Goal: Task Accomplishment & Management: Use online tool/utility

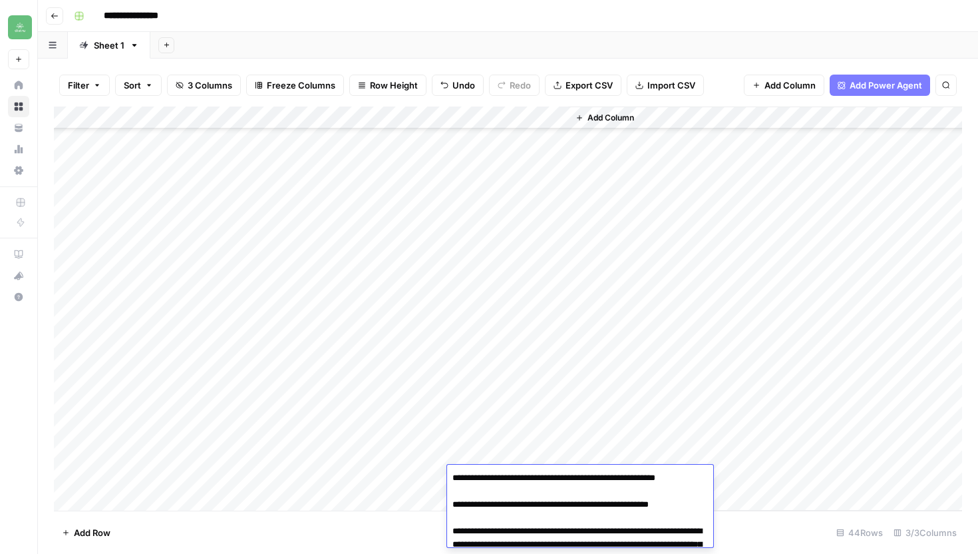
scroll to position [635, 0]
click at [680, 338] on div "Add Column" at bounding box center [765, 308] width 394 height 404
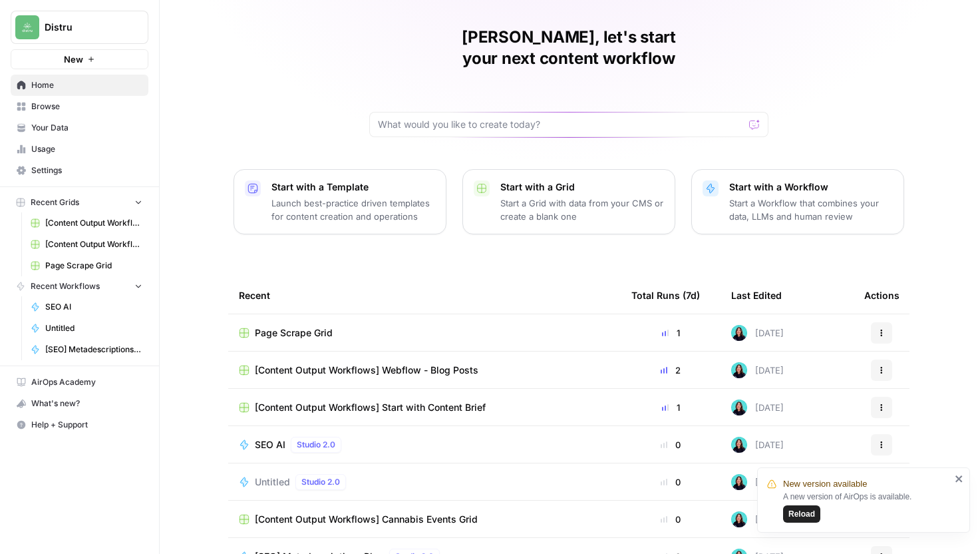
scroll to position [59, 0]
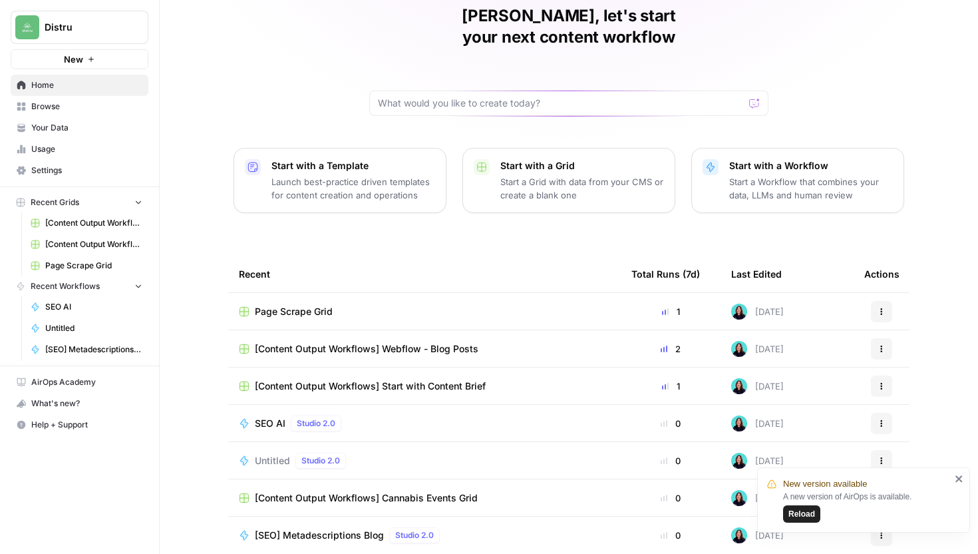
click at [419, 342] on span "[Content Output Workflows] Webflow - Blog Posts" at bounding box center [367, 348] width 224 height 13
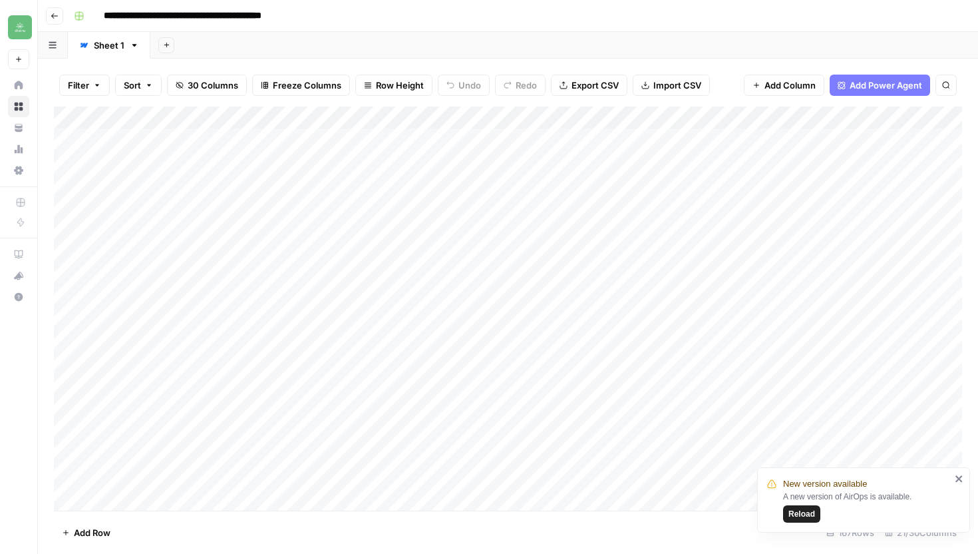
click at [55, 18] on icon "button" at bounding box center [55, 16] width 8 height 8
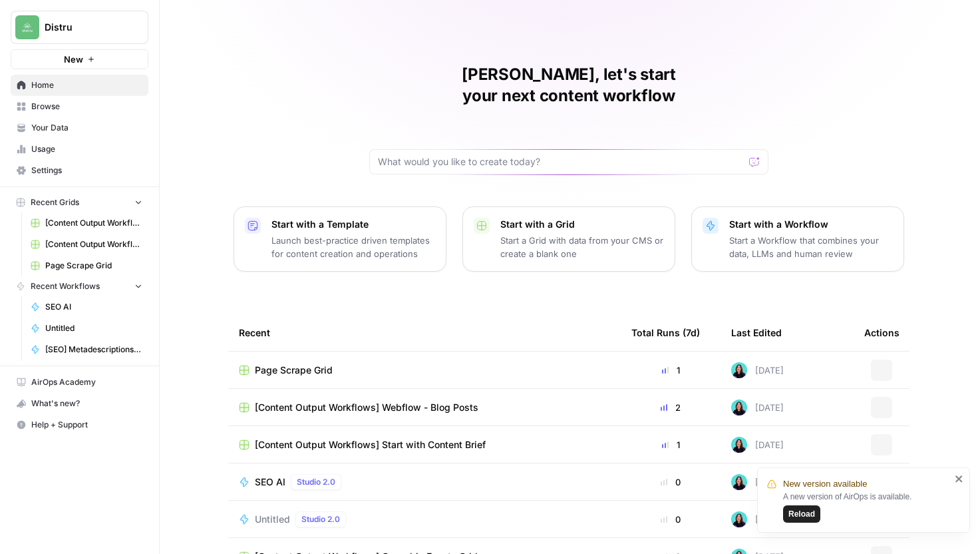
click at [431, 438] on span "[Content Output Workflows] Start with Content Brief" at bounding box center [370, 444] width 231 height 13
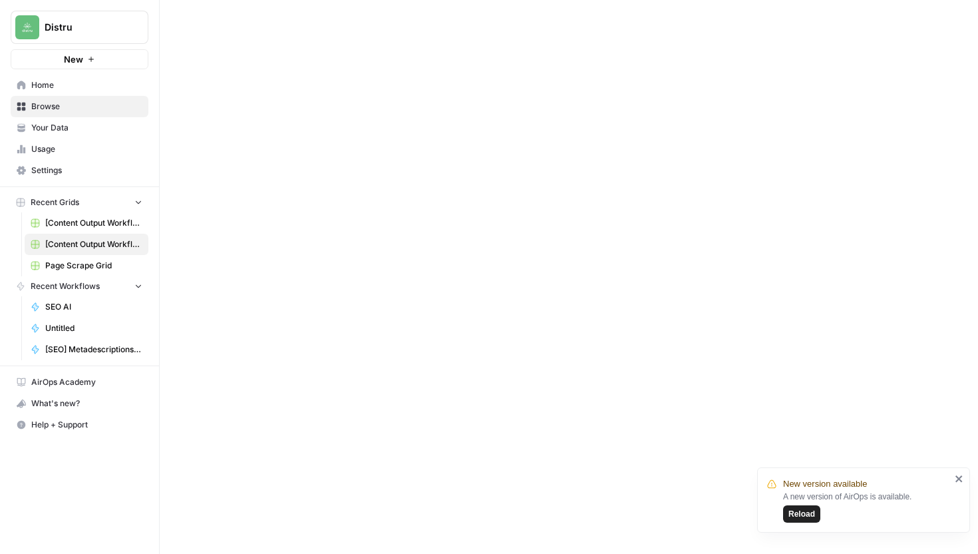
click at [431, 425] on div at bounding box center [569, 277] width 818 height 554
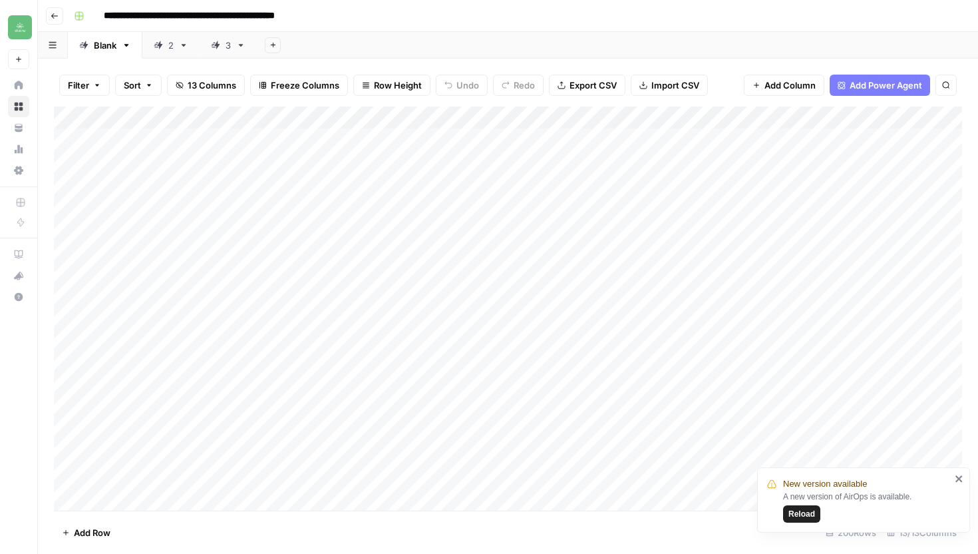
click at [351, 53] on div "Add Sheet" at bounding box center [617, 45] width 721 height 27
click at [231, 47] on div "3" at bounding box center [228, 45] width 5 height 13
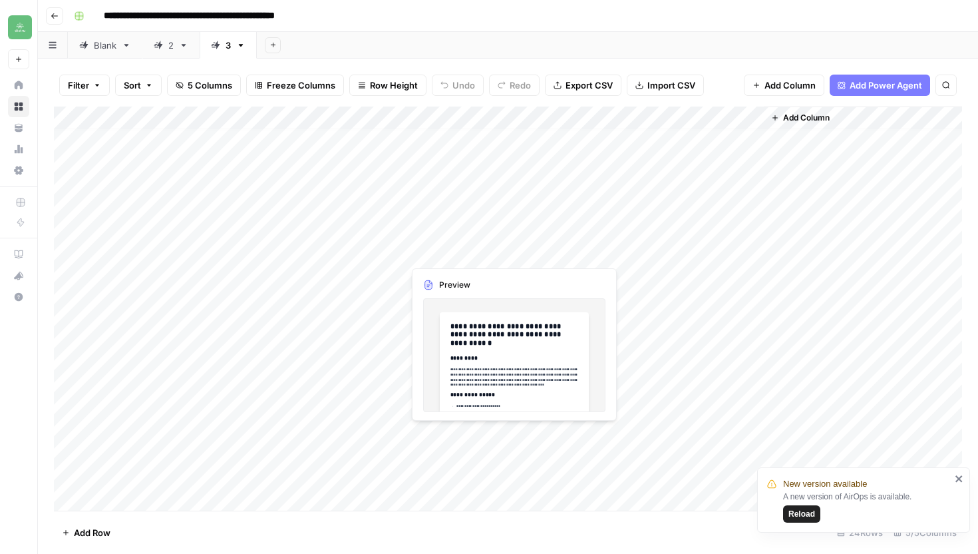
scroll to position [183, 0]
click at [960, 478] on icon "close" at bounding box center [958, 478] width 7 height 7
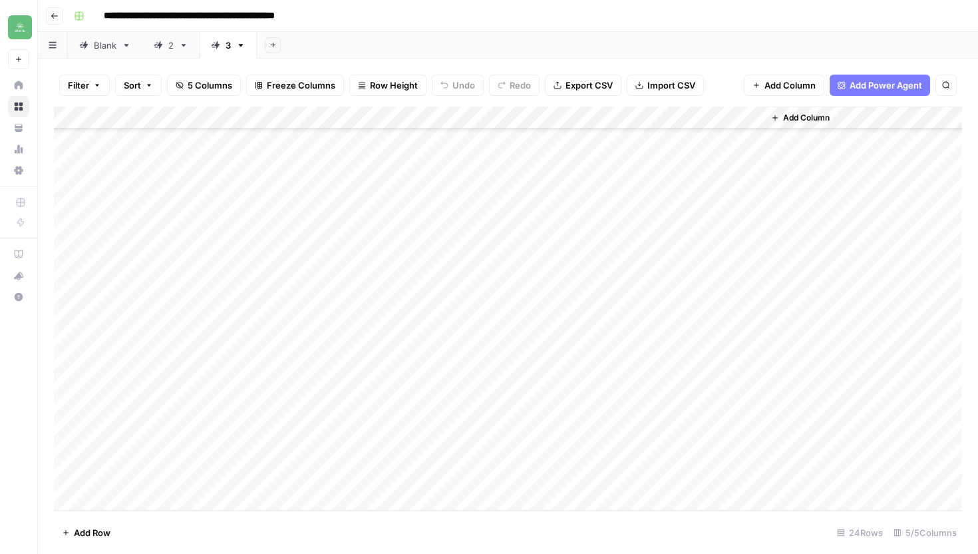
click at [510, 408] on div "Add Column" at bounding box center [508, 308] width 908 height 404
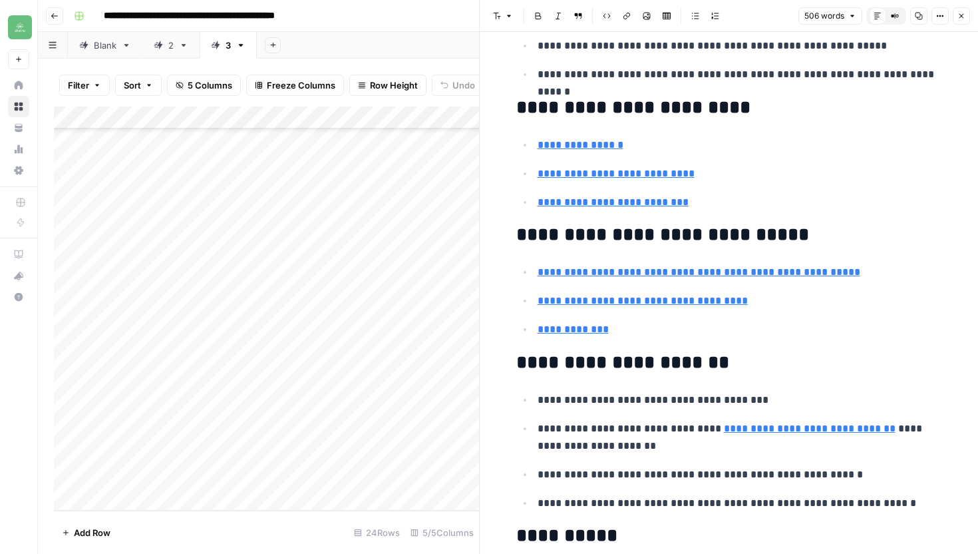
scroll to position [2043, 0]
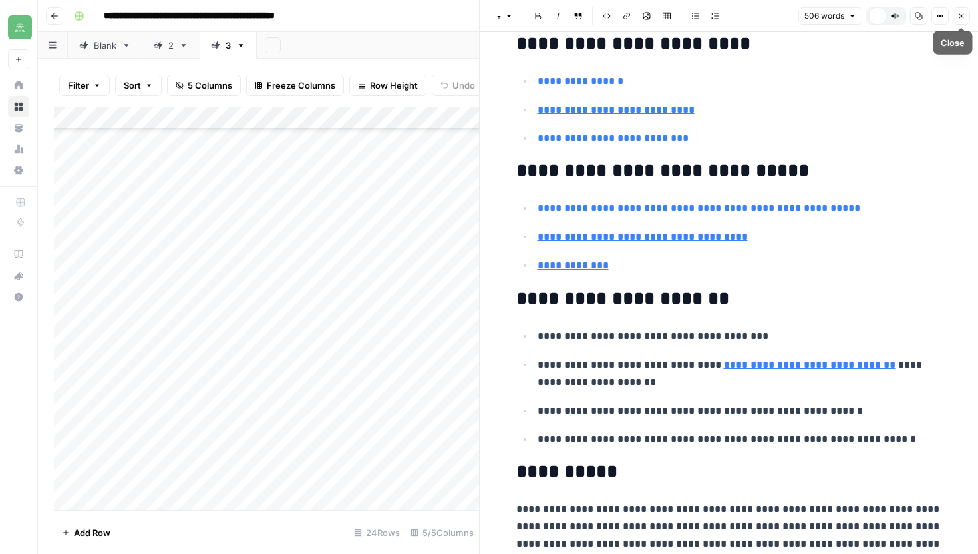
click at [960, 19] on icon "button" at bounding box center [961, 16] width 8 height 8
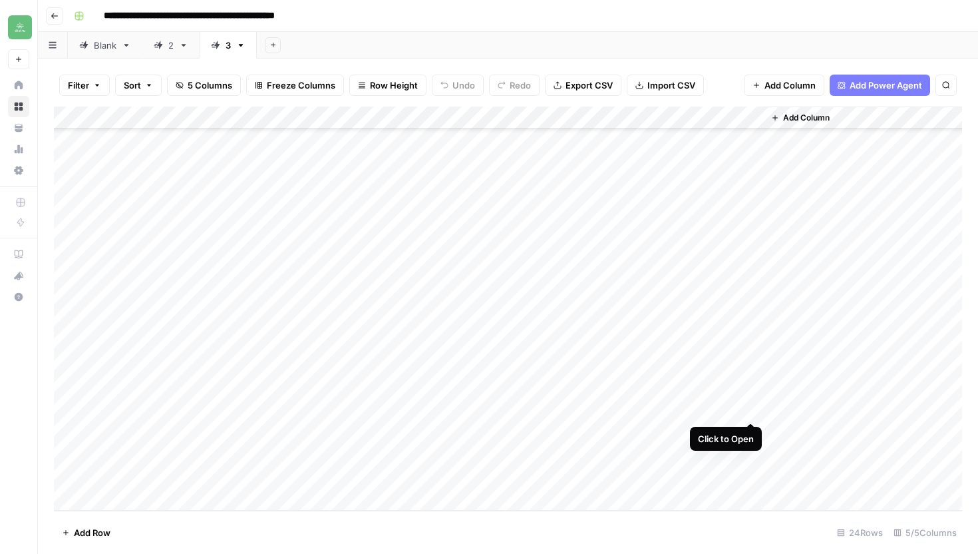
click at [749, 409] on div "Add Column" at bounding box center [508, 308] width 908 height 404
